Goal: Find specific page/section: Find specific page/section

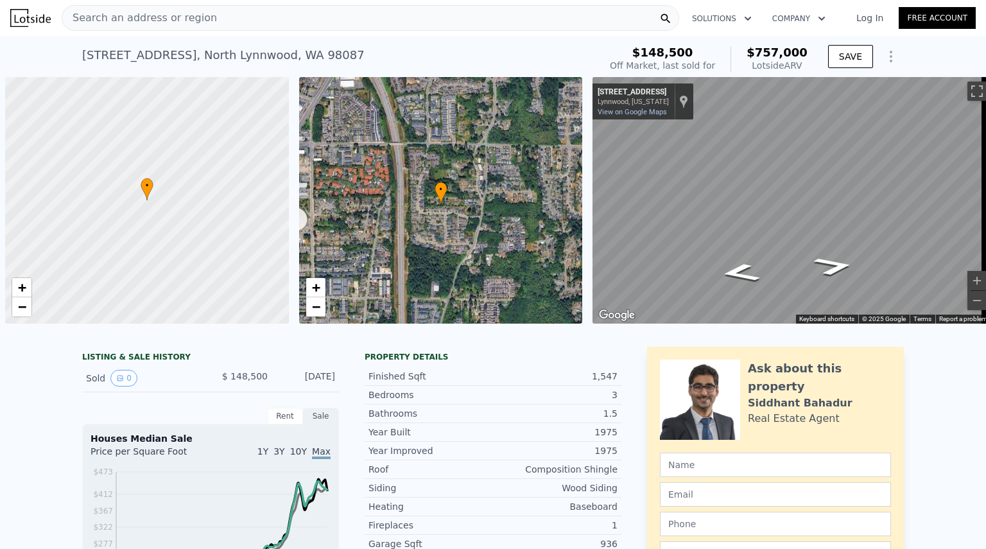
scroll to position [0, 5]
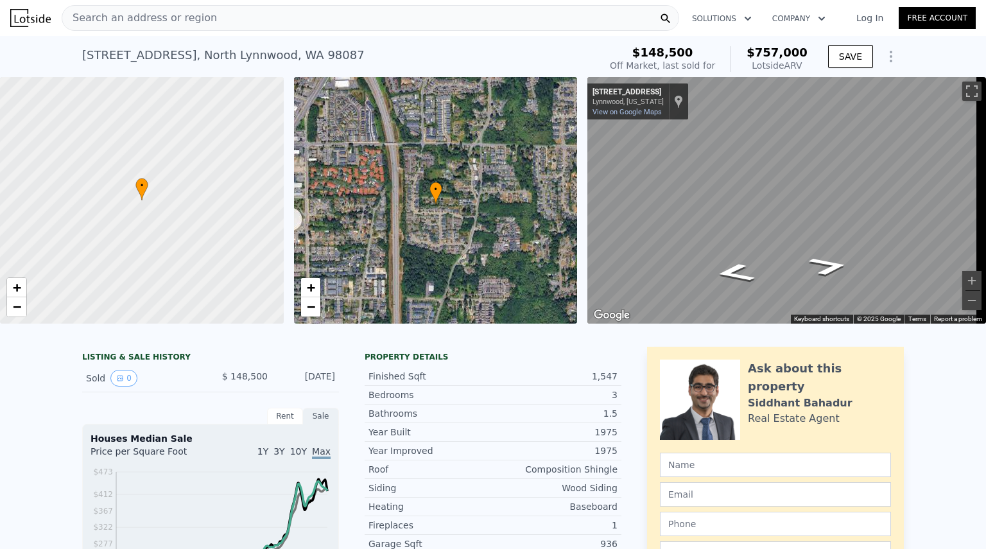
click at [189, 22] on span "Search an address or region" at bounding box center [139, 17] width 155 height 15
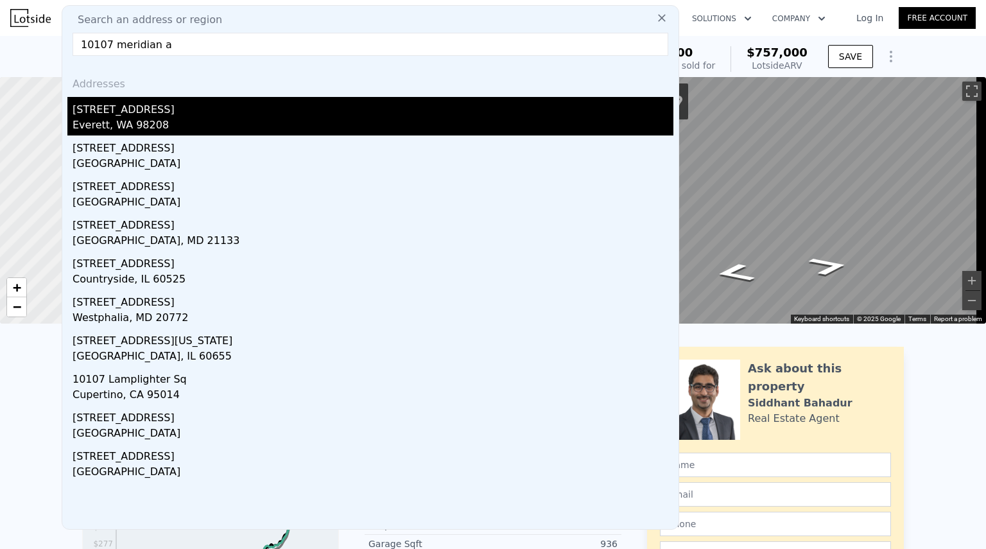
type input "10107 meridian a"
click at [148, 108] on div "[STREET_ADDRESS]" at bounding box center [373, 107] width 601 height 21
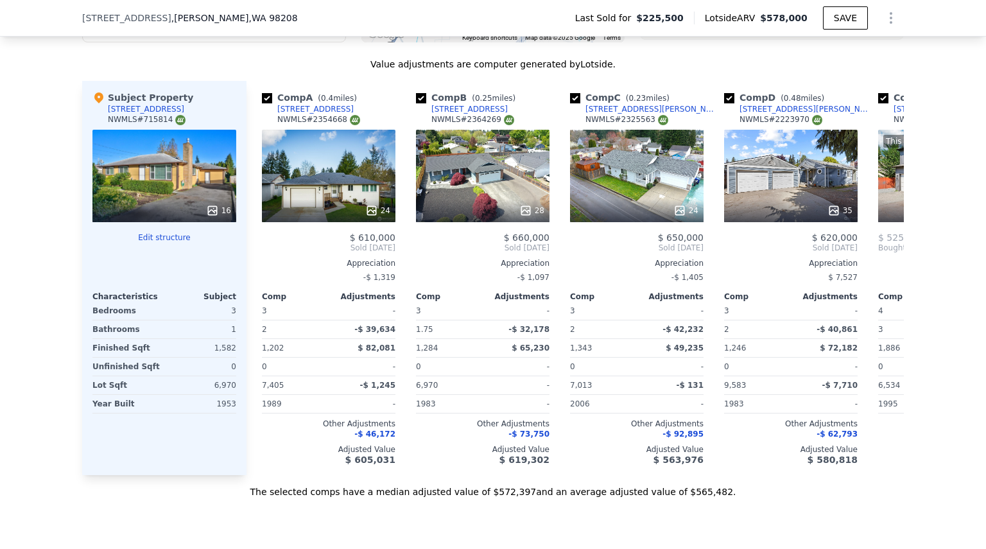
scroll to position [1303, 0]
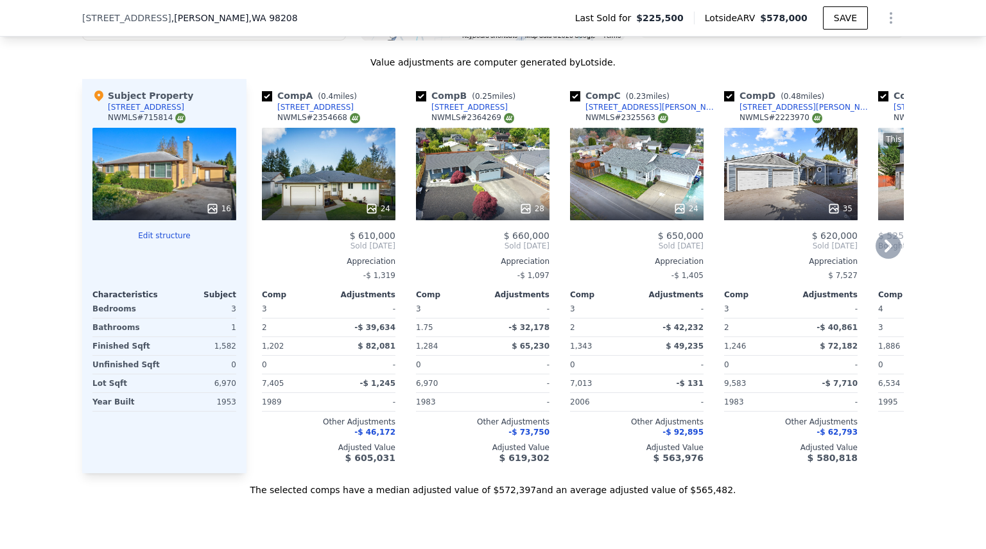
click at [885, 252] on icon at bounding box center [889, 246] width 26 height 26
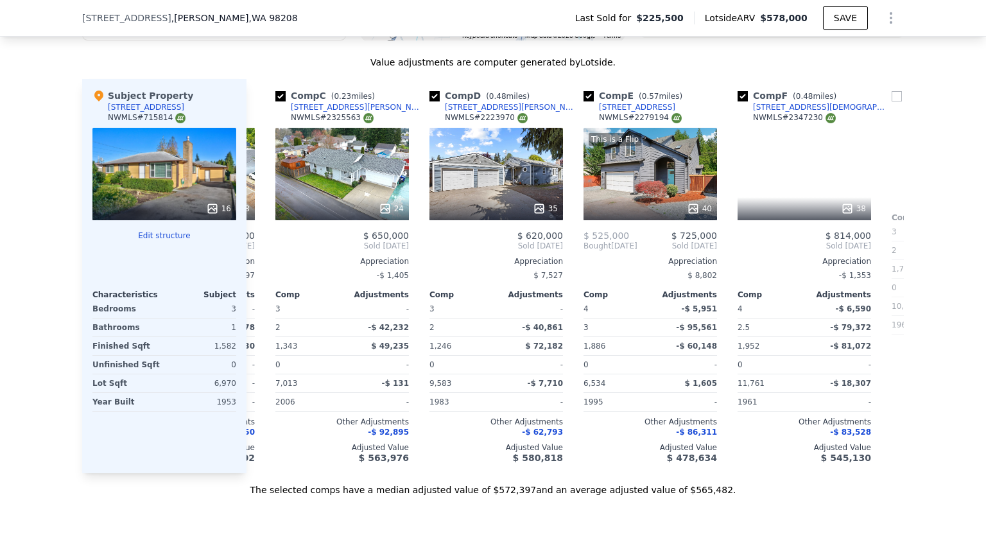
scroll to position [0, 308]
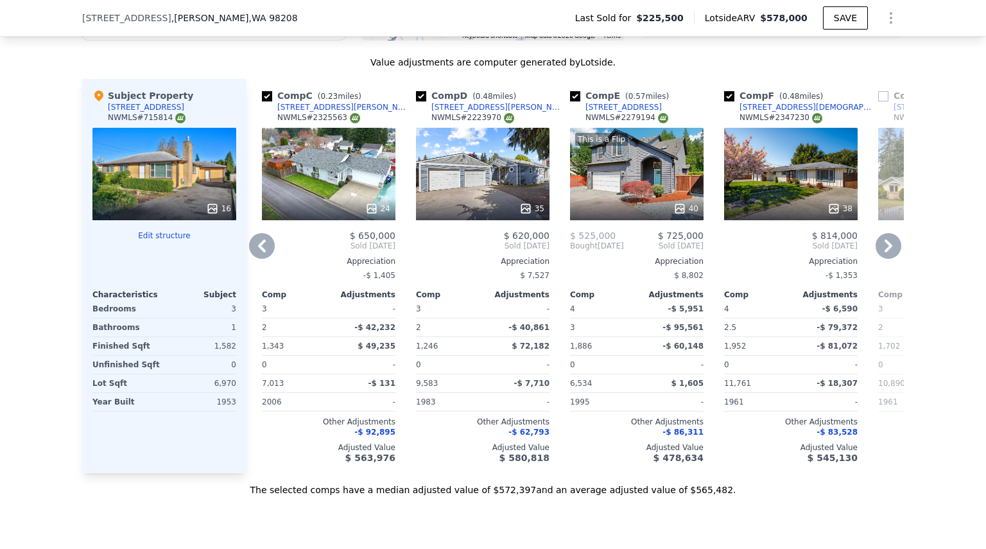
click at [885, 252] on icon at bounding box center [889, 246] width 26 height 26
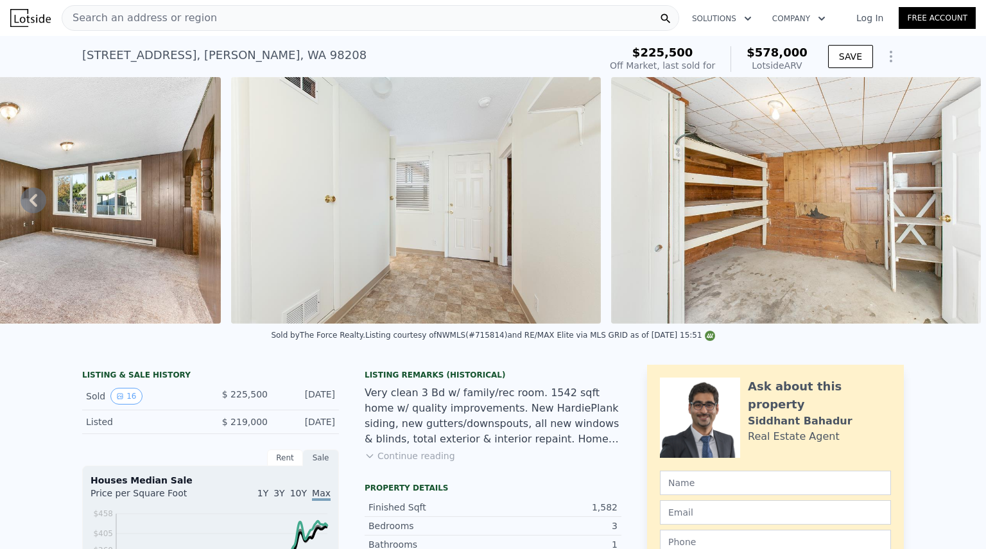
scroll to position [0, 0]
click at [403, 462] on button "Continue reading" at bounding box center [410, 455] width 91 height 13
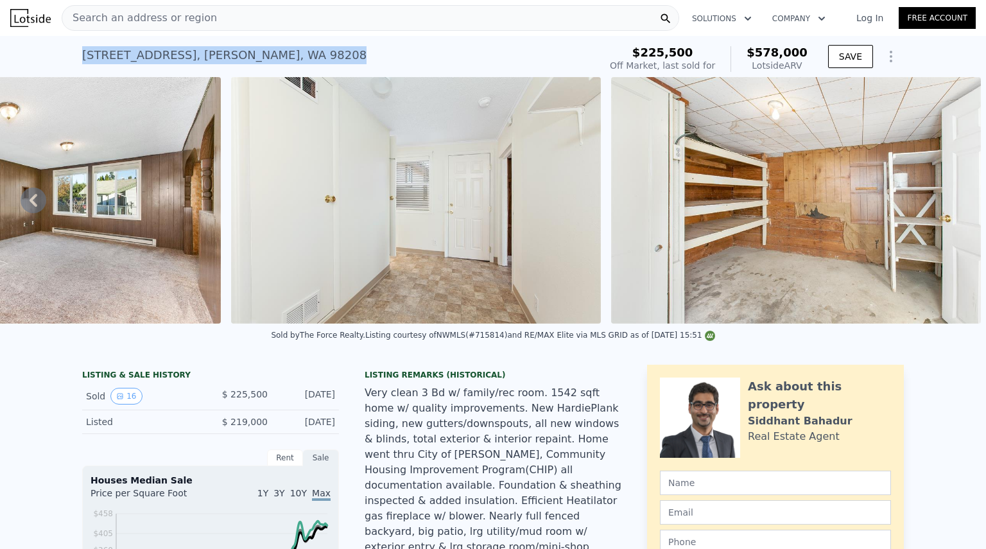
drag, startPoint x: 314, startPoint y: 57, endPoint x: 74, endPoint y: 56, distance: 240.1
click at [74, 56] on div "[STREET_ADDRESS] Sold [DATE] for $225,500 (~ARV $578k ) $225,500 Off Market, la…" at bounding box center [493, 56] width 986 height 41
copy div "[STREET_ADDRESS]"
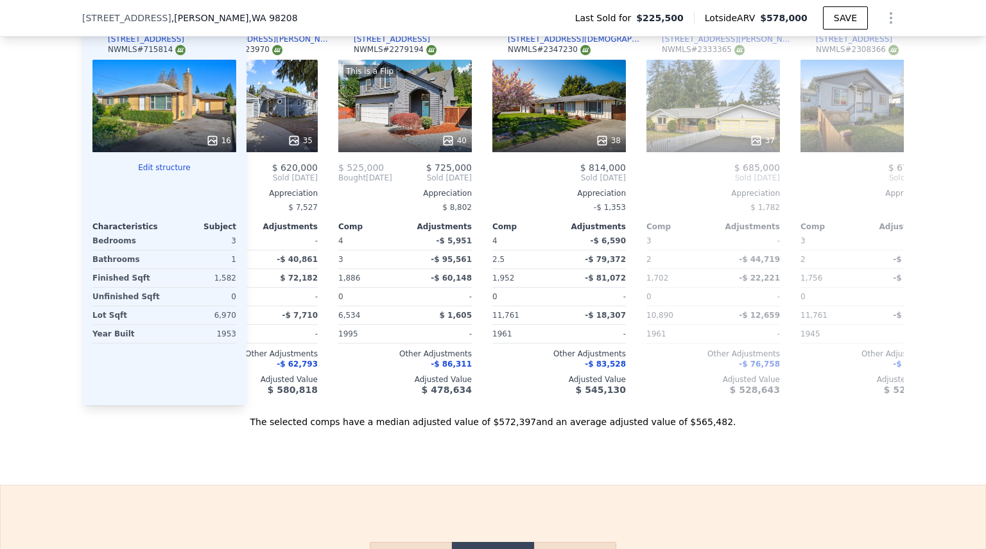
scroll to position [1475, 0]
